Goal: Task Accomplishment & Management: Complete application form

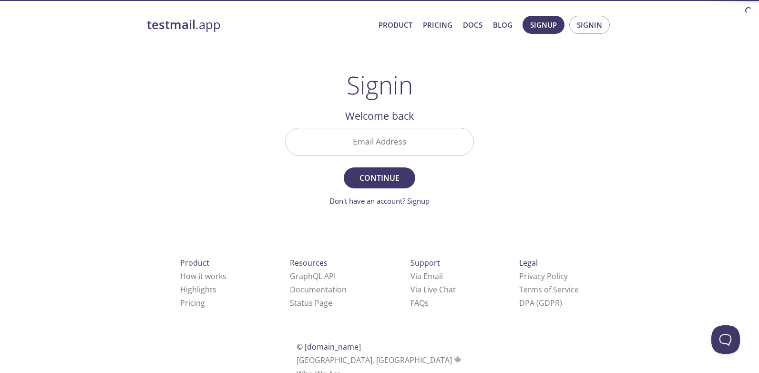
click at [388, 146] on input "Email Address" at bounding box center [379, 141] width 188 height 27
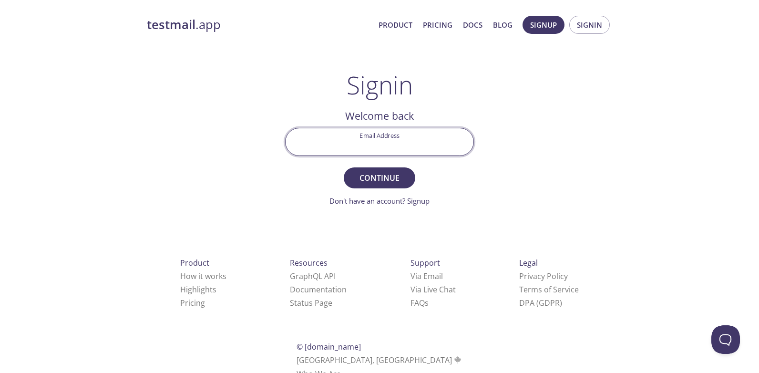
paste input "[EMAIL_ADDRESS][DOMAIN_NAME]"
type input "[EMAIL_ADDRESS][DOMAIN_NAME]"
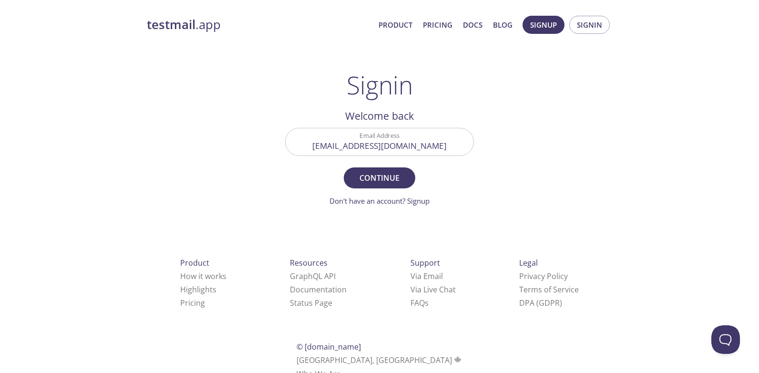
click at [219, 223] on div "testmail .app Product Pricing Docs Blog Signup Signin Signin Welcome back Email…" at bounding box center [379, 208] width 488 height 397
click at [367, 180] on span "Continue" at bounding box center [379, 177] width 51 height 13
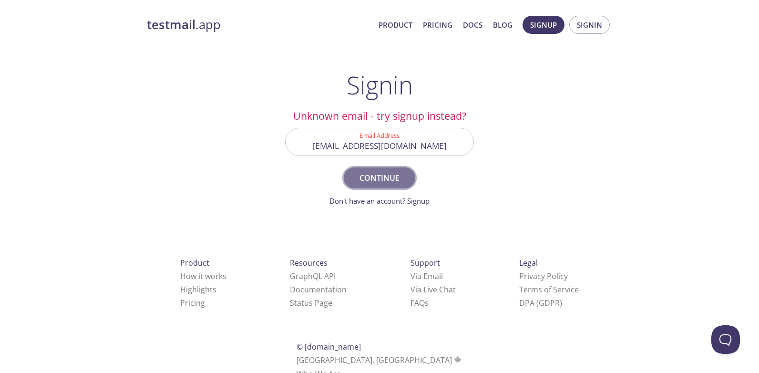
click at [391, 174] on span "Continue" at bounding box center [379, 177] width 51 height 13
click at [416, 205] on link "Don't have an account? Signup" at bounding box center [379, 201] width 100 height 10
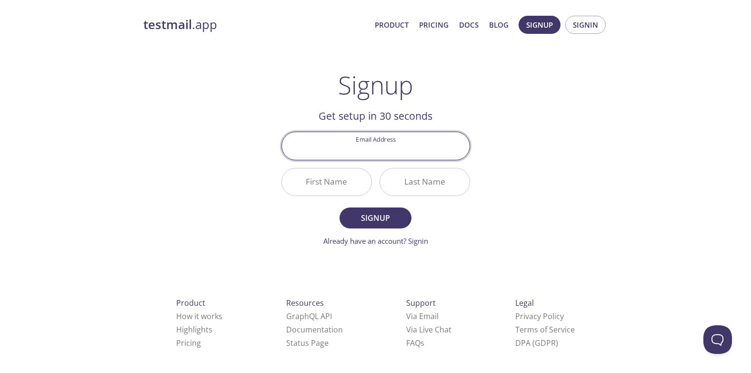
drag, startPoint x: 386, startPoint y: 151, endPoint x: 346, endPoint y: 140, distance: 41.5
click at [346, 140] on input "Email Address" at bounding box center [376, 145] width 188 height 27
type input "[EMAIL_ADDRESS][DOMAIN_NAME]"
click at [284, 187] on input "First Name" at bounding box center [327, 181] width 90 height 27
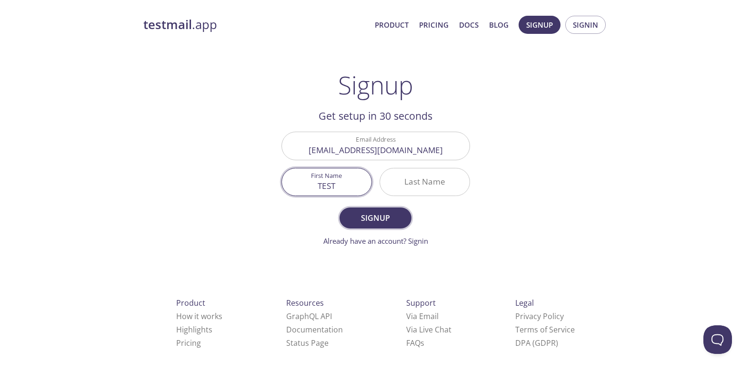
type input "TEST"
click at [355, 226] on button "Signup" at bounding box center [375, 217] width 71 height 21
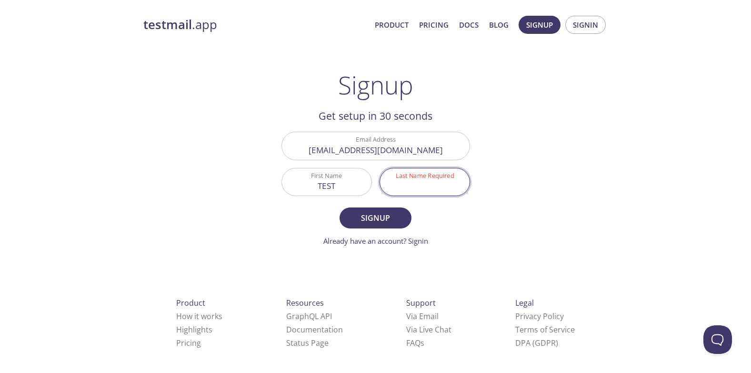
click at [434, 179] on input "Last Name Required" at bounding box center [425, 181] width 90 height 27
type input "RERERE"
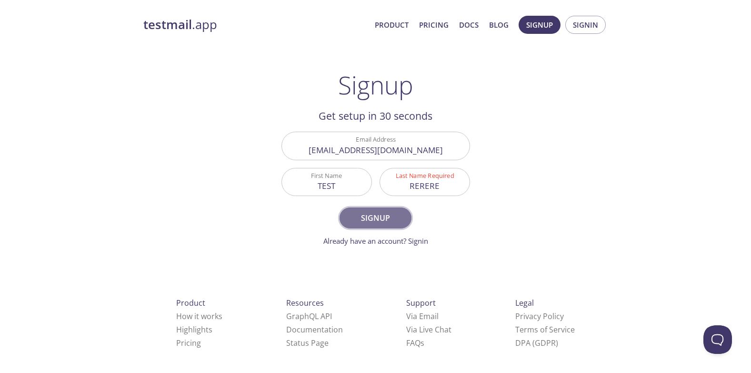
click at [381, 215] on span "Signup" at bounding box center [375, 217] width 51 height 13
